Goal: Information Seeking & Learning: Learn about a topic

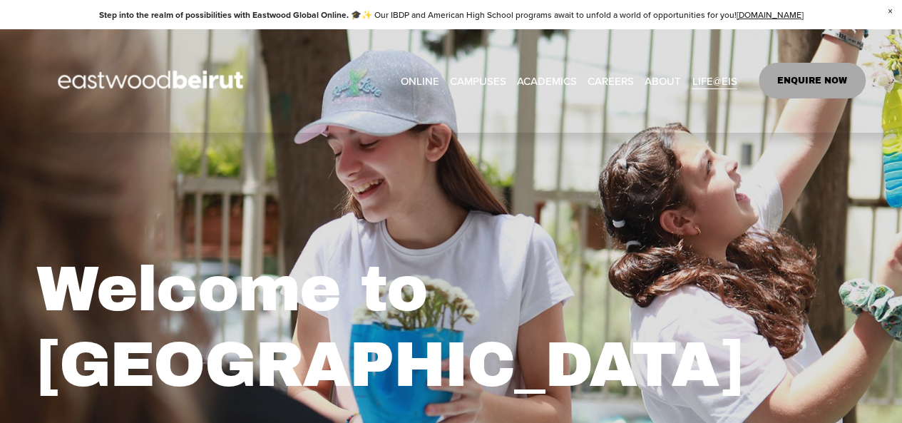
click at [610, 76] on link "CAREERS" at bounding box center [610, 80] width 46 height 21
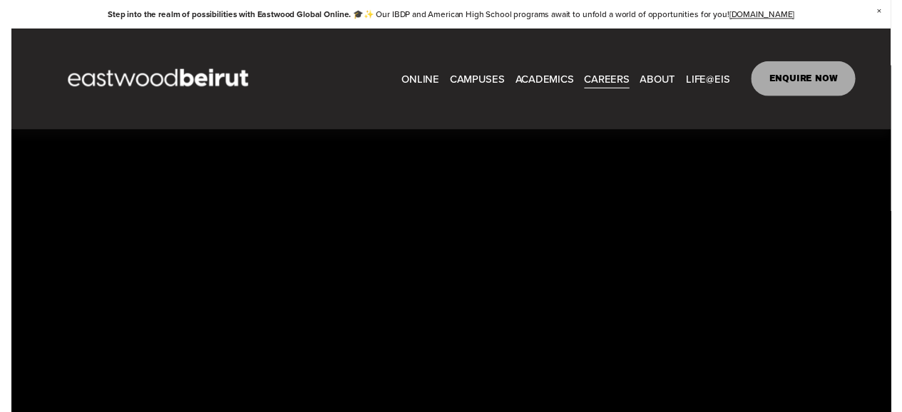
scroll to position [749, 0]
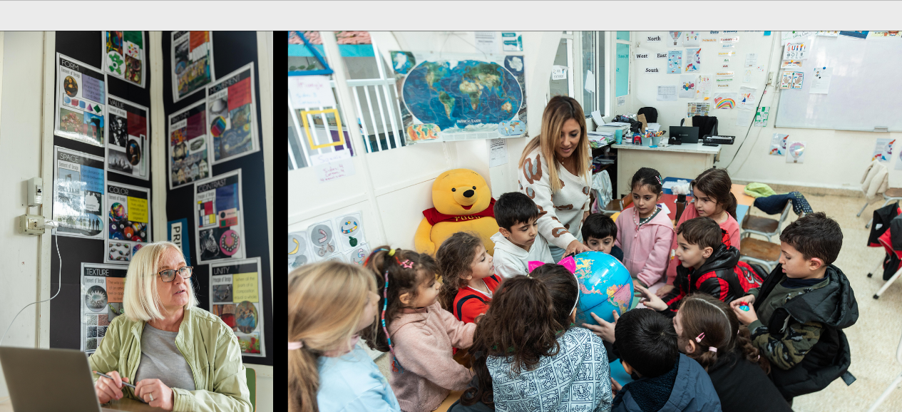
click at [498, 189] on img at bounding box center [594, 236] width 614 height 410
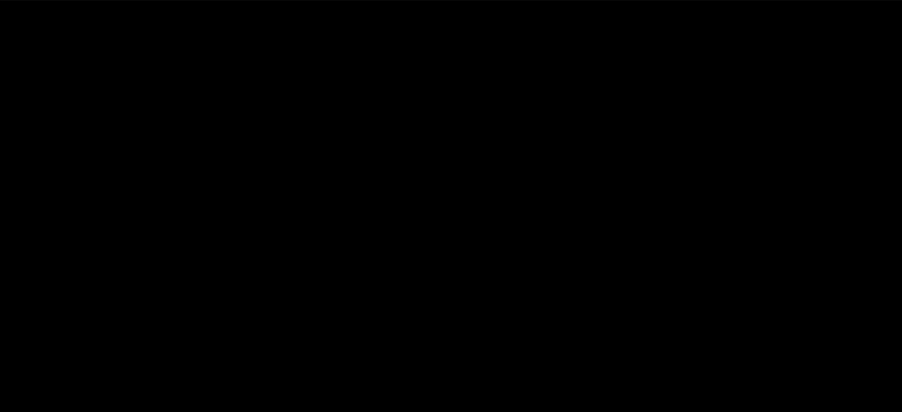
scroll to position [3169, 0]
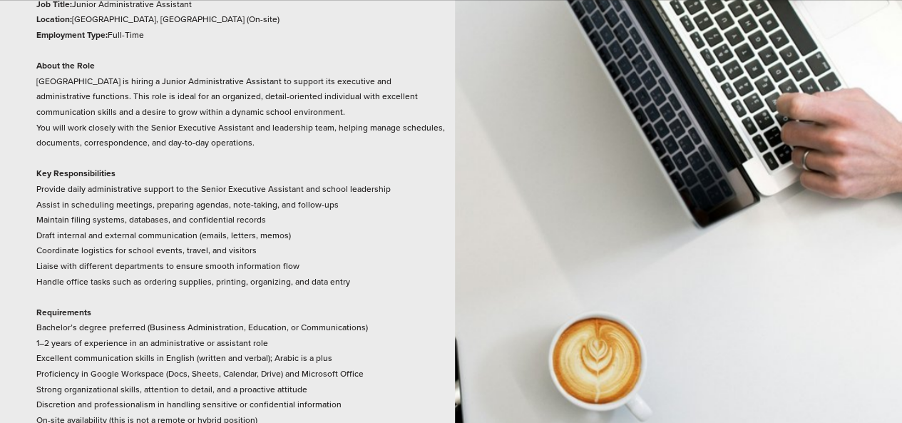
scroll to position [2210, 0]
